Goal: Entertainment & Leisure: Consume media (video, audio)

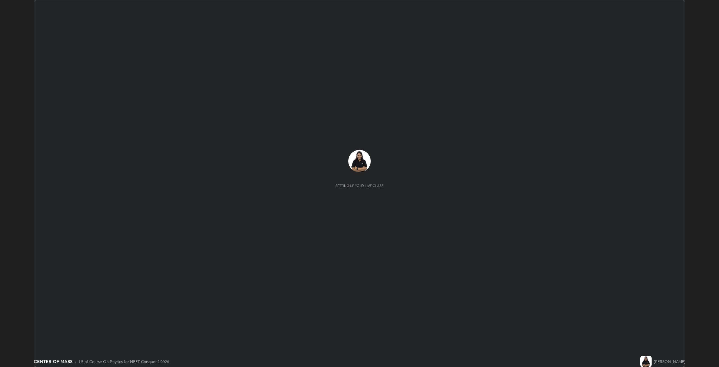
scroll to position [367, 719]
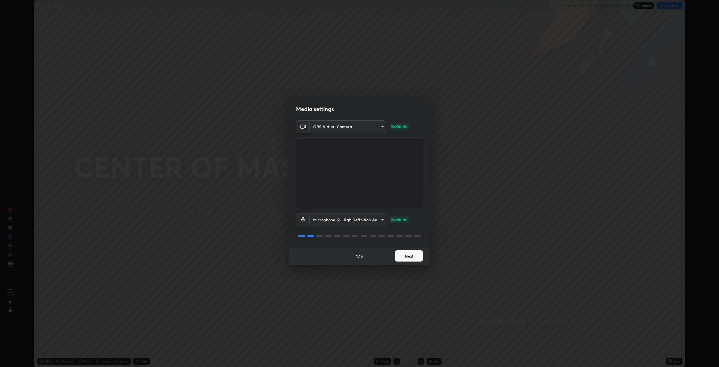
click at [415, 254] on button "Next" at bounding box center [409, 255] width 28 height 11
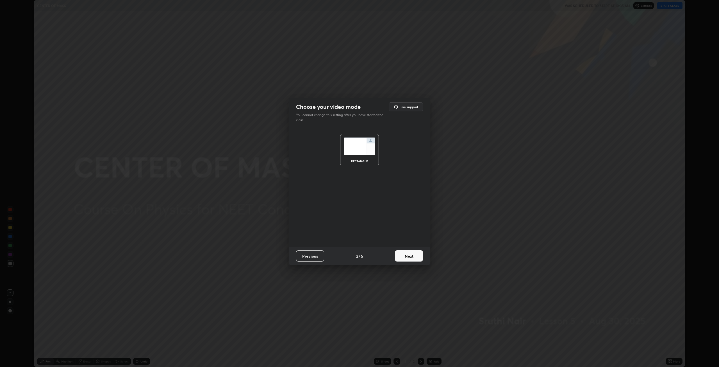
click at [412, 255] on button "Next" at bounding box center [409, 255] width 28 height 11
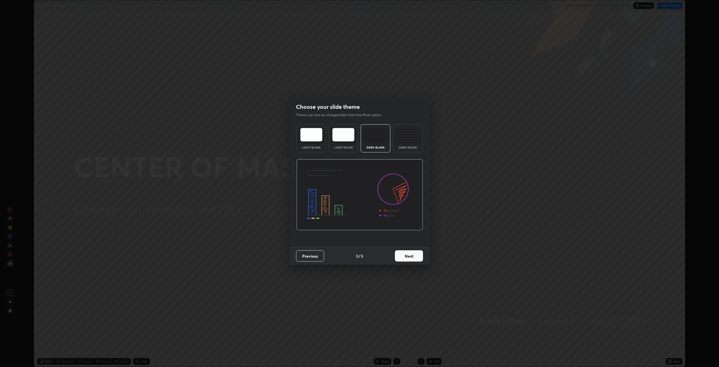
click at [415, 259] on button "Next" at bounding box center [409, 255] width 28 height 11
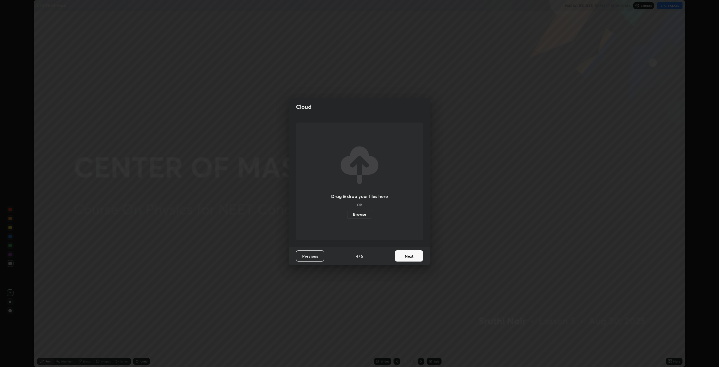
click at [411, 256] on button "Next" at bounding box center [409, 255] width 28 height 11
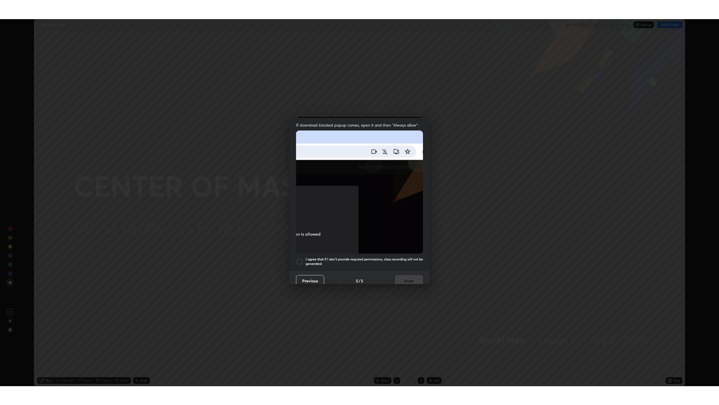
scroll to position [114, 0]
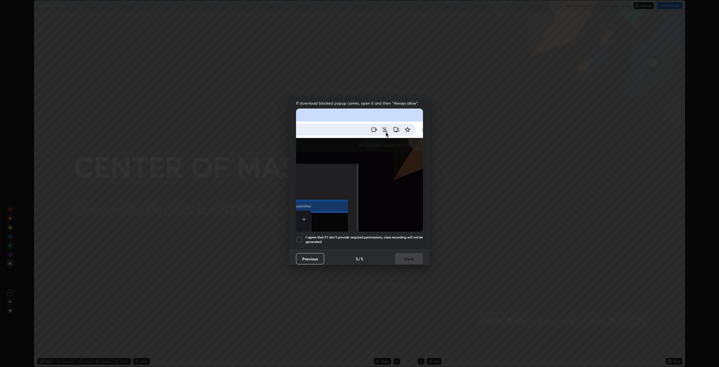
click at [305, 236] on div "I agree that if I don't provide required permissions, class recording will not …" at bounding box center [359, 239] width 127 height 7
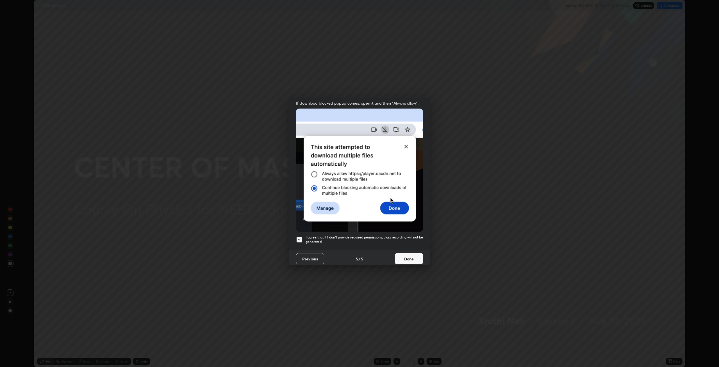
click at [403, 257] on button "Done" at bounding box center [409, 258] width 28 height 11
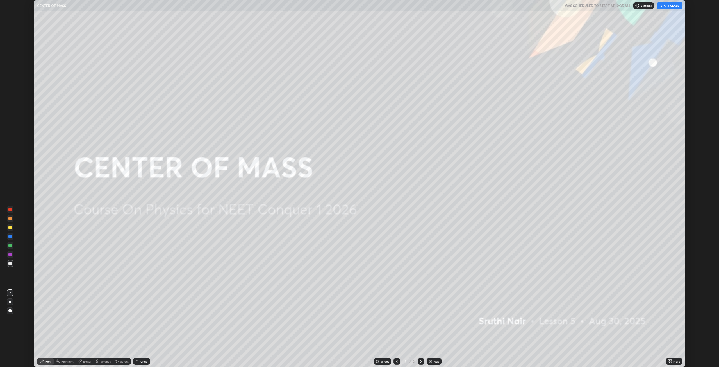
click at [673, 7] on button "START CLASS" at bounding box center [670, 5] width 25 height 7
click at [436, 361] on div "Add" at bounding box center [436, 361] width 5 height 3
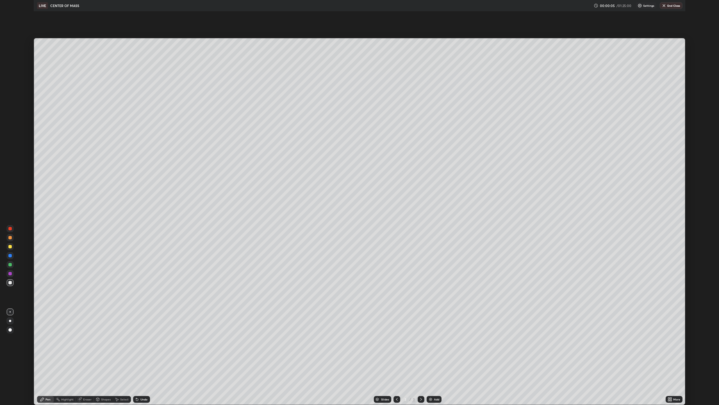
scroll to position [405, 719]
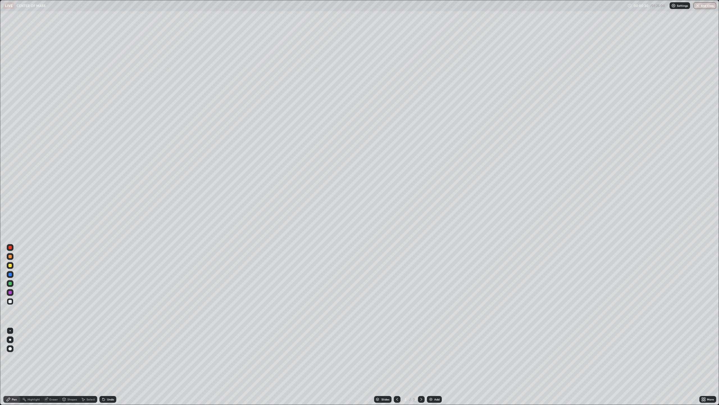
click at [11, 263] on div at bounding box center [10, 265] width 7 height 7
click at [11, 247] on div at bounding box center [9, 247] width 3 height 3
click at [11, 282] on div at bounding box center [9, 283] width 3 height 3
click at [11, 299] on div at bounding box center [10, 301] width 7 height 7
click at [11, 293] on div at bounding box center [9, 292] width 3 height 3
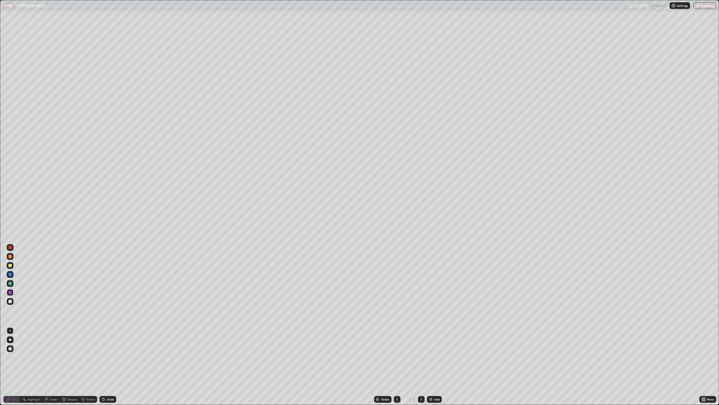
click at [107, 366] on div "Undo" at bounding box center [110, 399] width 7 height 3
click at [109, 366] on div "Undo" at bounding box center [110, 399] width 7 height 3
click at [15, 128] on div "Erase all" at bounding box center [9, 202] width 13 height 382
click at [435, 366] on div "Add" at bounding box center [437, 399] width 5 height 3
click at [11, 300] on div at bounding box center [9, 301] width 3 height 3
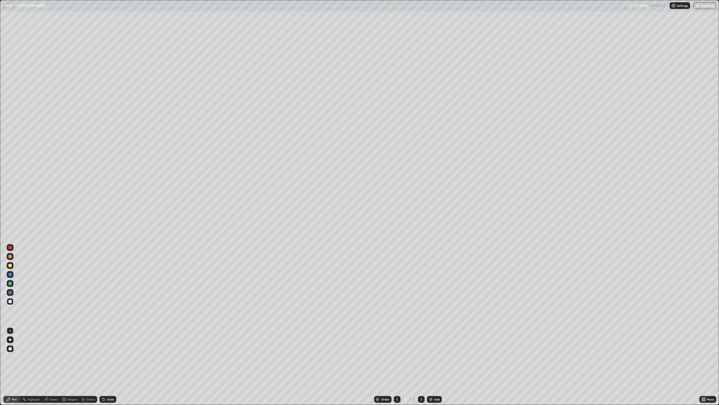
click at [10, 347] on div at bounding box center [9, 348] width 3 height 3
click at [10, 283] on div at bounding box center [9, 283] width 3 height 3
click at [11, 247] on div at bounding box center [9, 247] width 3 height 3
click at [10, 331] on div at bounding box center [10, 330] width 1 height 1
click at [10, 274] on div at bounding box center [9, 274] width 3 height 3
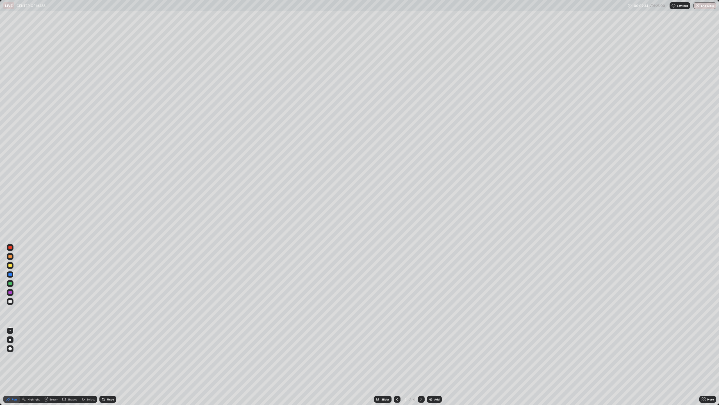
click at [109, 366] on div "Undo" at bounding box center [110, 399] width 7 height 3
click at [12, 300] on div at bounding box center [10, 301] width 7 height 7
click at [111, 366] on div "Undo" at bounding box center [110, 399] width 7 height 3
click at [111, 366] on div "Undo" at bounding box center [107, 399] width 17 height 7
